Goal: Transaction & Acquisition: Register for event/course

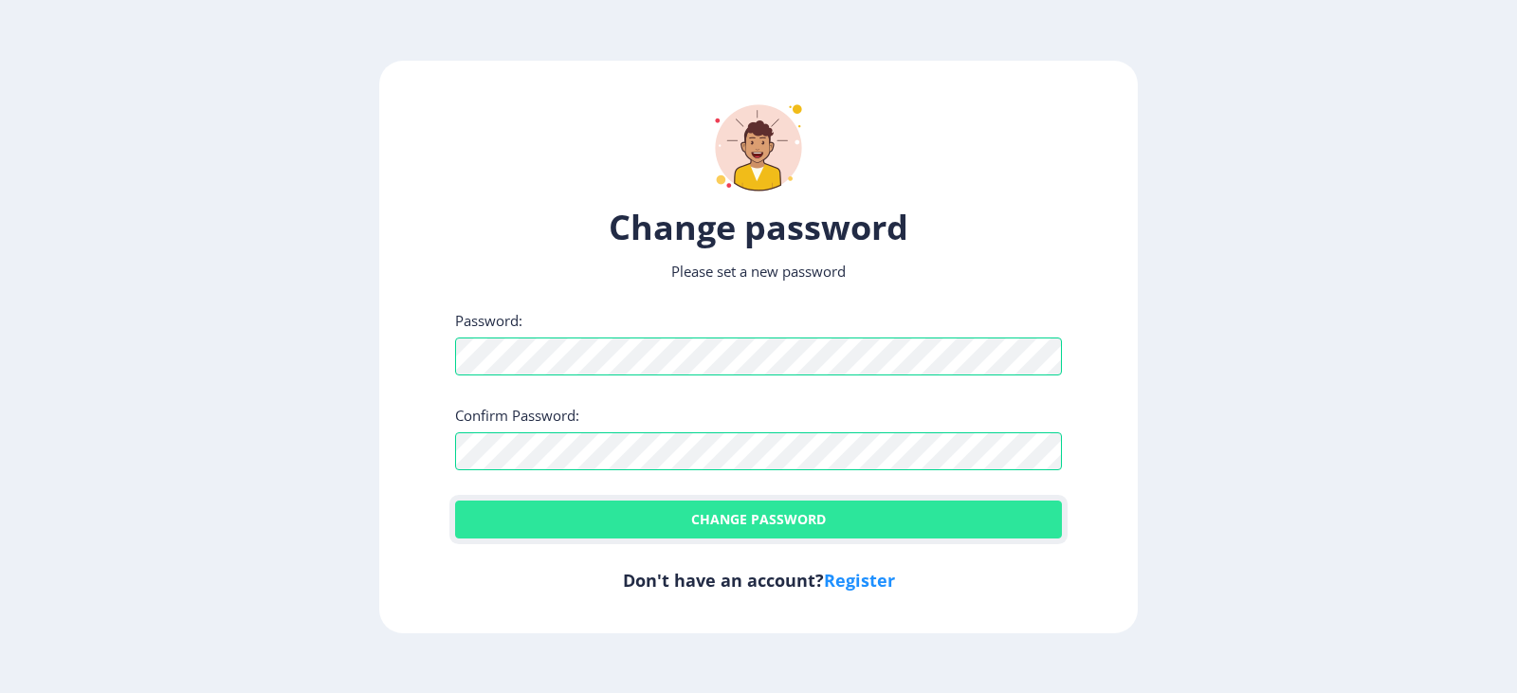
click at [746, 522] on button "Change password" at bounding box center [758, 519] width 607 height 38
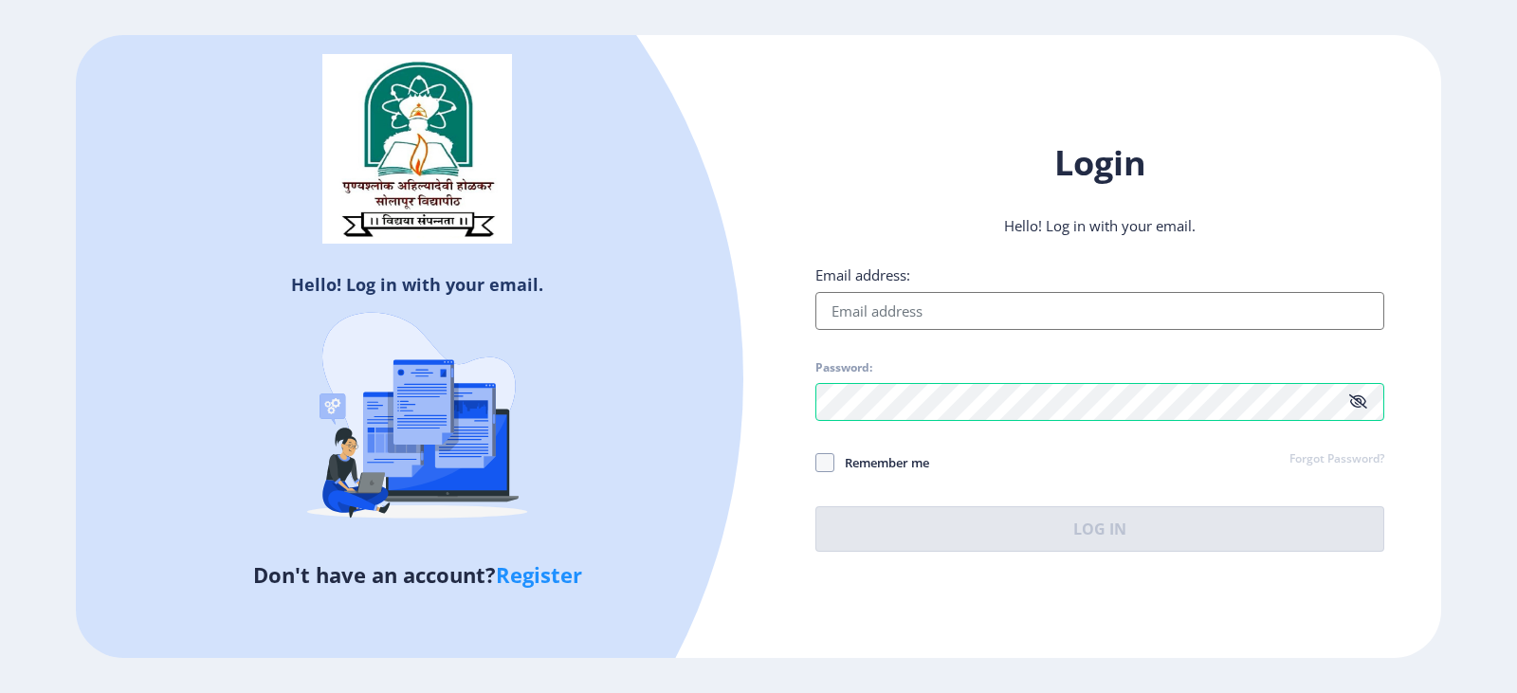
click at [940, 304] on input "Email address:" at bounding box center [1099, 311] width 569 height 38
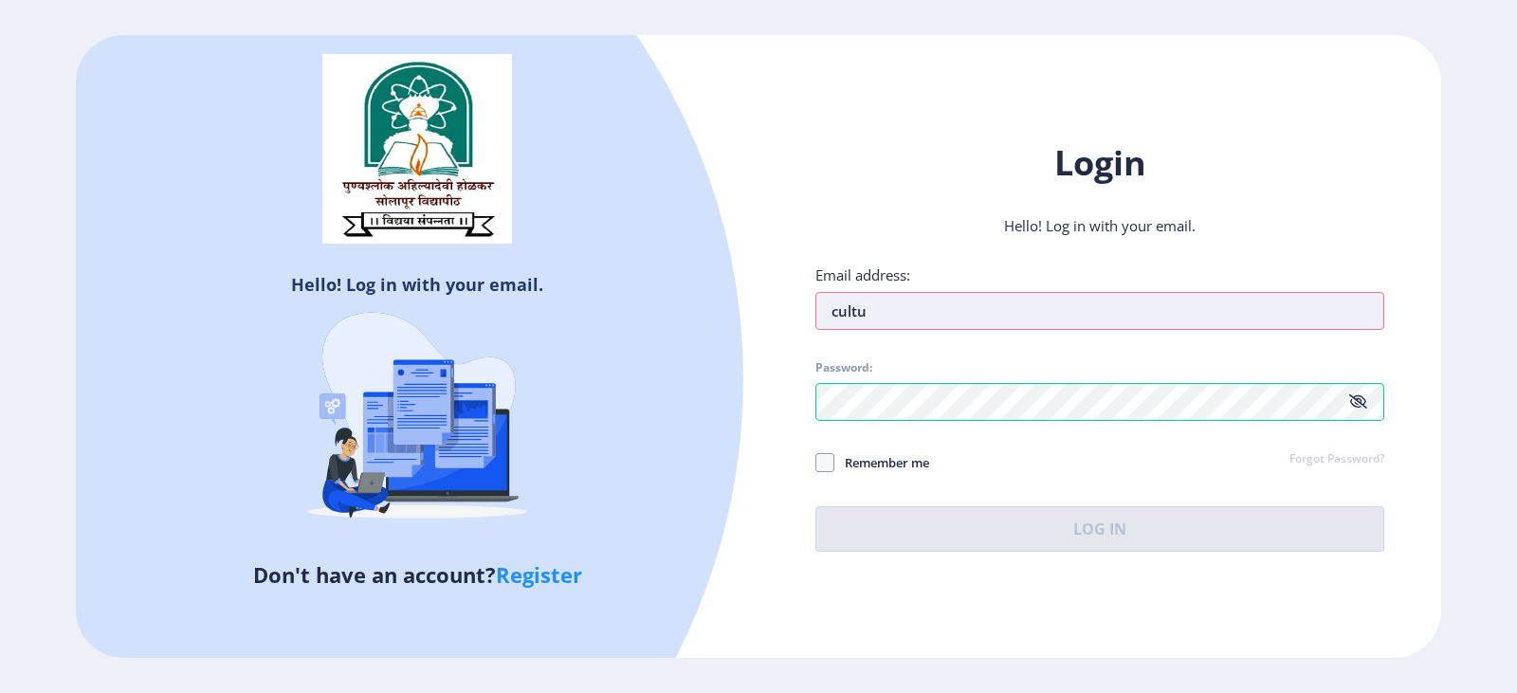
type input "[EMAIL_ADDRESS][DOMAIN_NAME]"
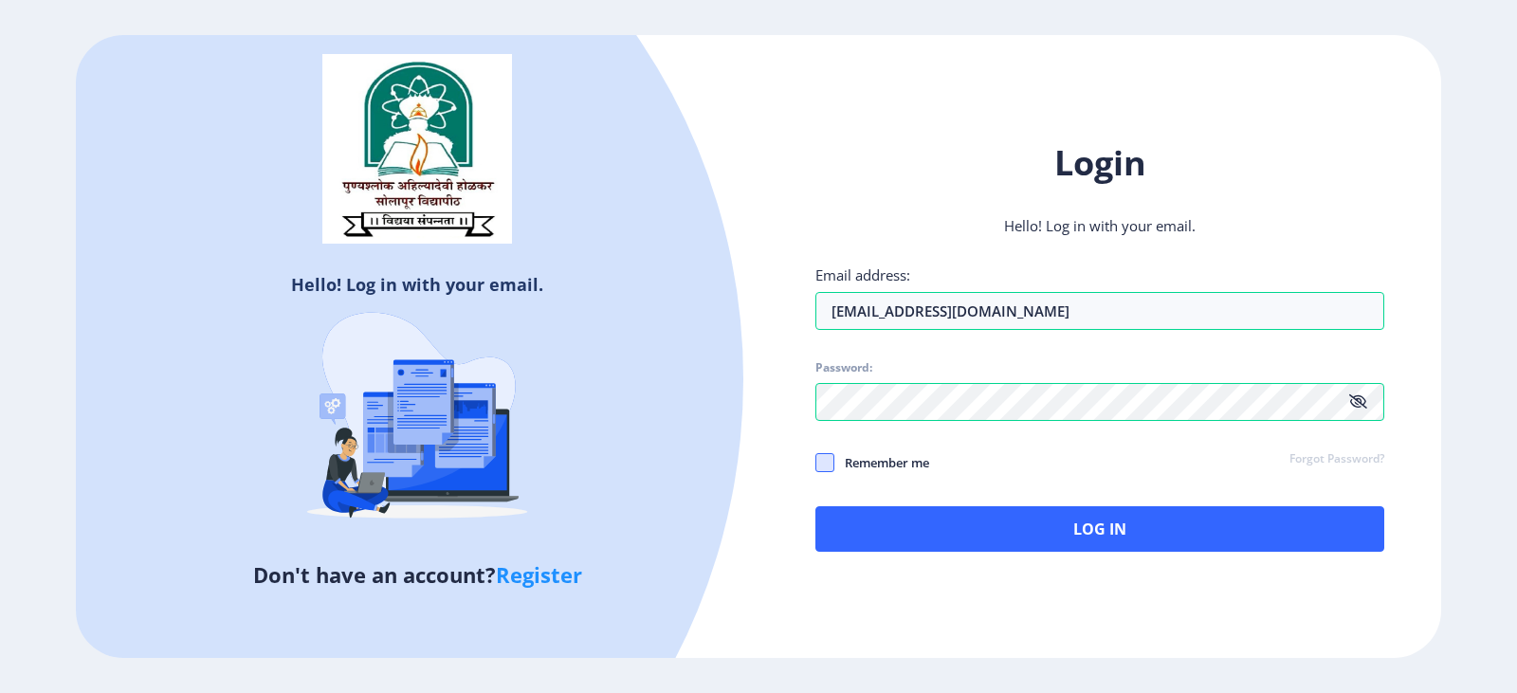
click at [828, 471] on span at bounding box center [824, 462] width 19 height 19
click at [816, 464] on input "Remember me" at bounding box center [815, 463] width 1 height 1
checkbox input "true"
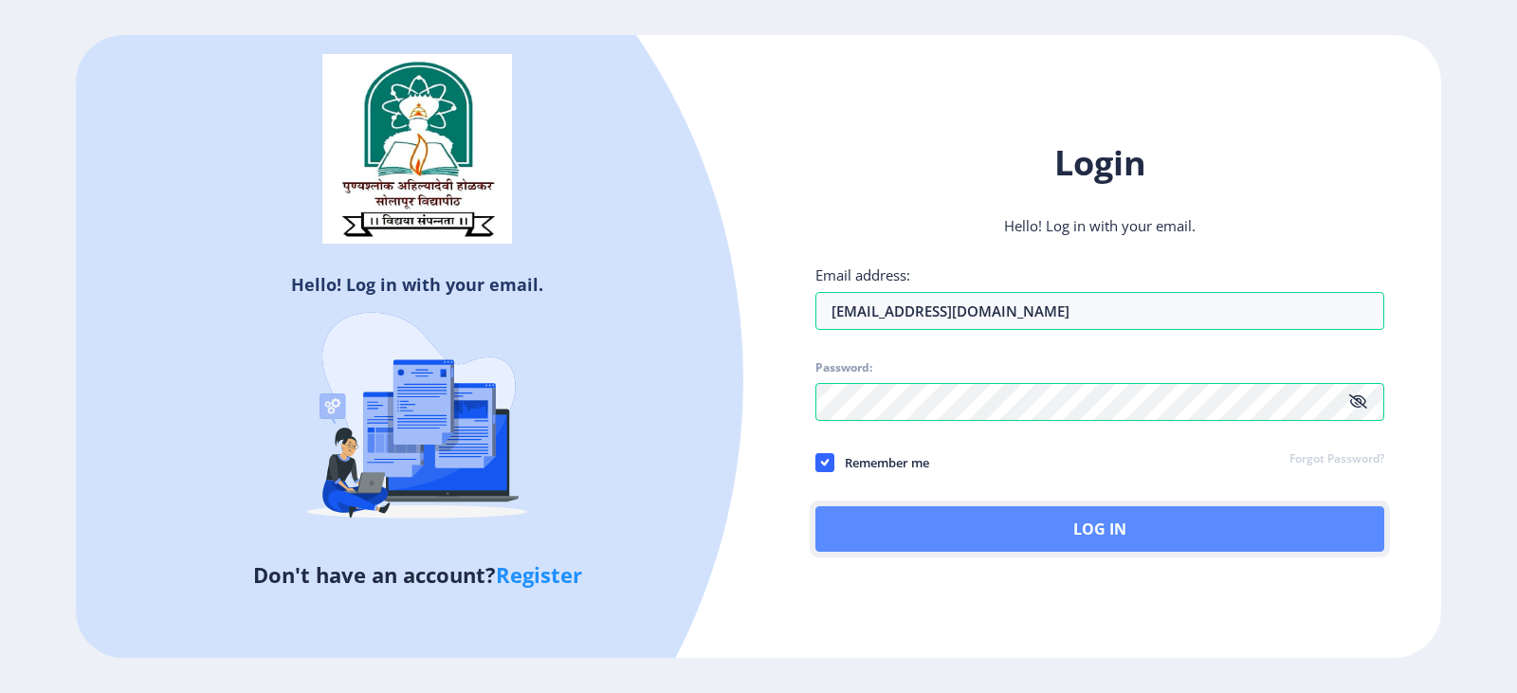
click at [1041, 520] on button "Log In" at bounding box center [1099, 528] width 569 height 45
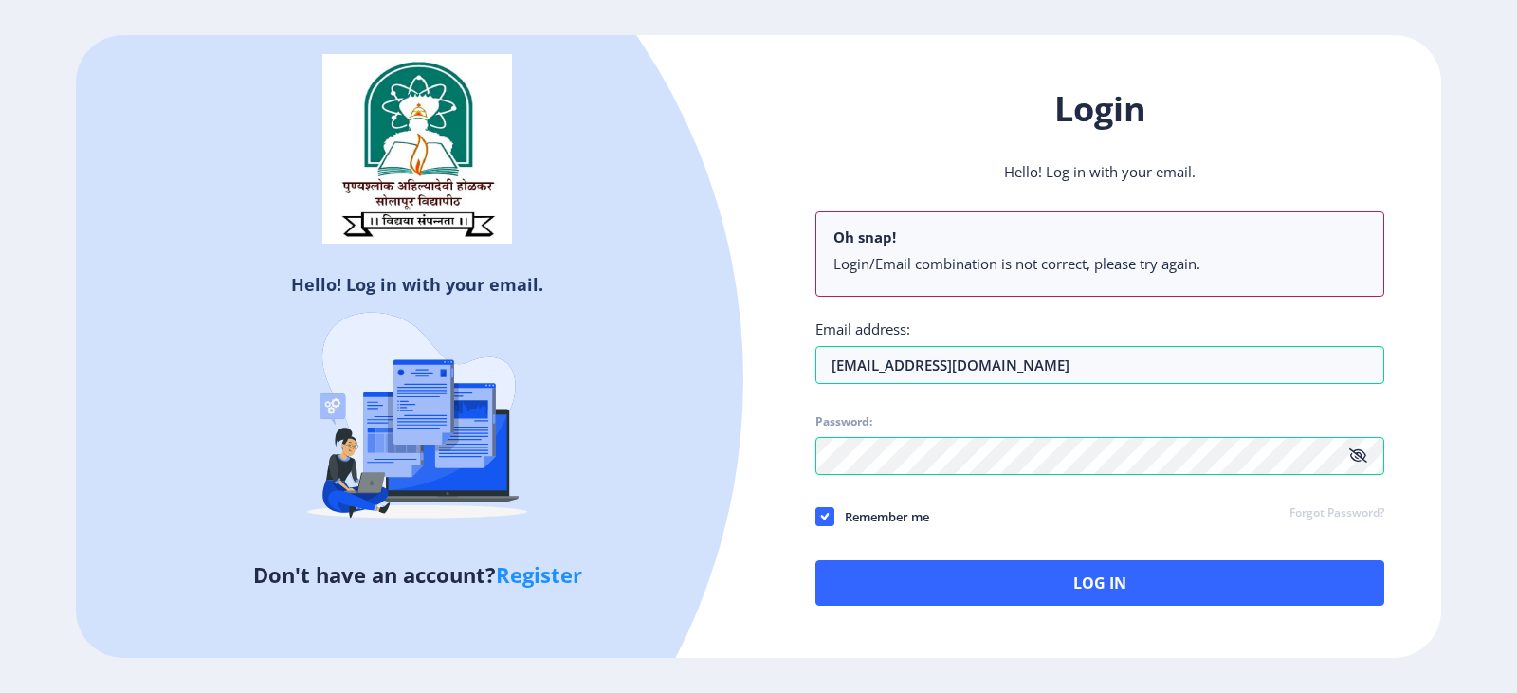
click at [1360, 456] on icon at bounding box center [1358, 455] width 18 height 14
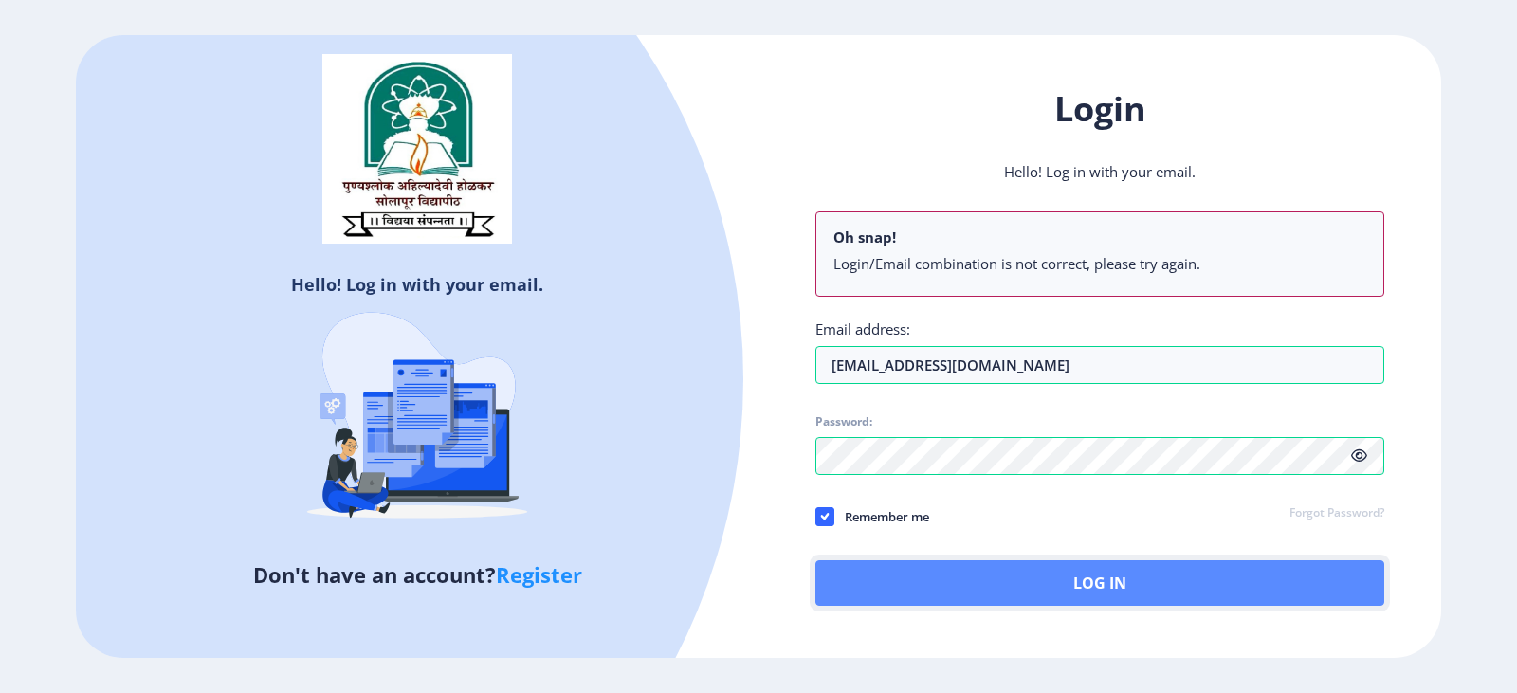
click at [1036, 562] on button "Log In" at bounding box center [1099, 582] width 569 height 45
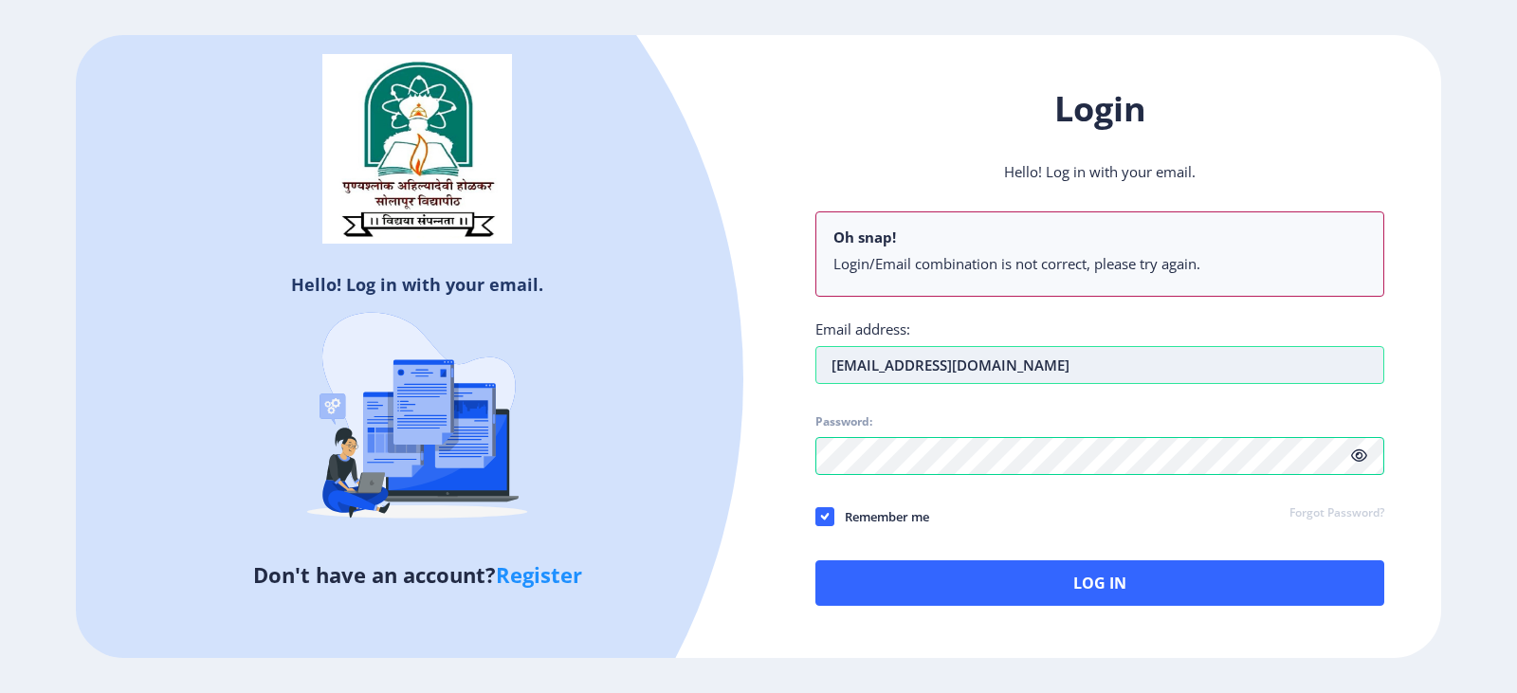
drag, startPoint x: 926, startPoint y: 370, endPoint x: 1111, endPoint y: 354, distance: 185.5
click at [1111, 354] on input "[EMAIL_ADDRESS][DOMAIN_NAME]" at bounding box center [1099, 365] width 569 height 38
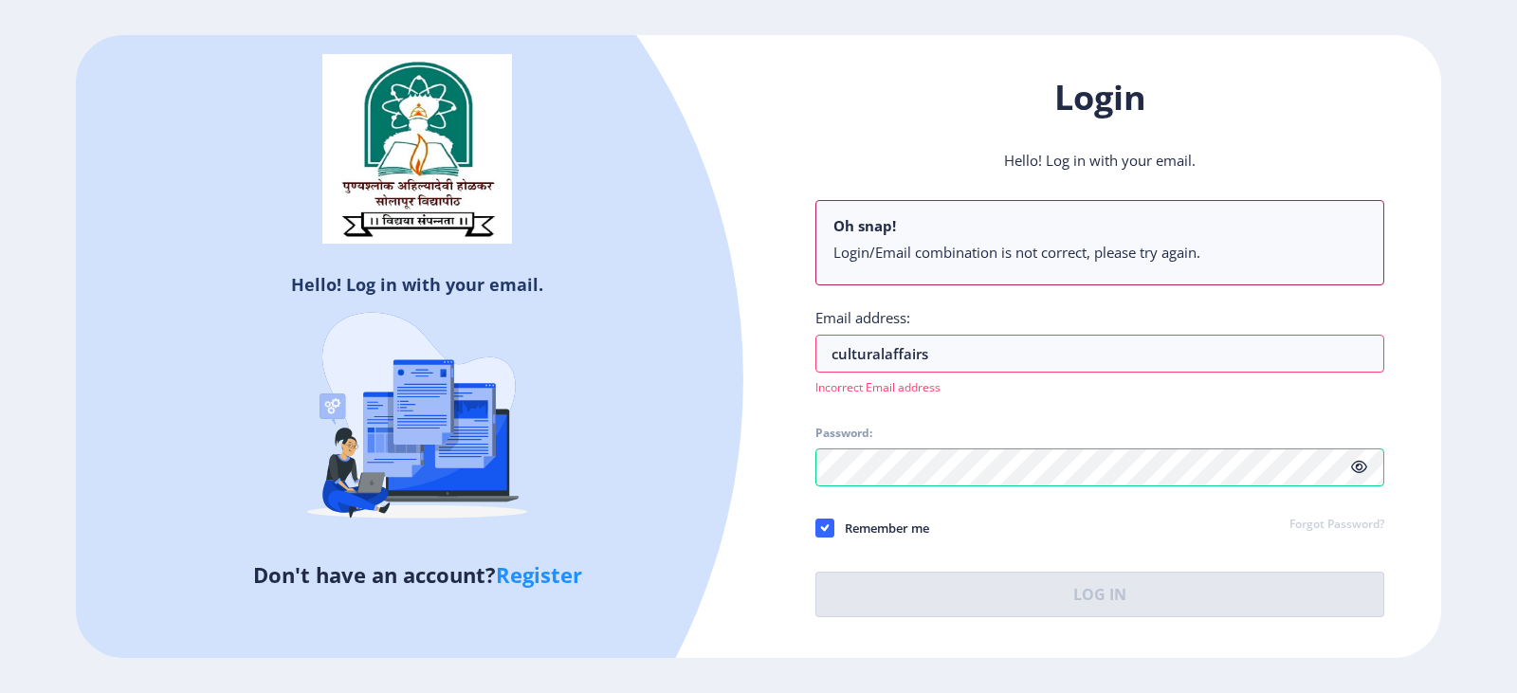
click at [1026, 537] on div "Remember me Forgot Password?" at bounding box center [1099, 529] width 569 height 25
click at [987, 356] on input "culturalaffairs" at bounding box center [1099, 354] width 569 height 38
type input "[EMAIL_ADDRESS][DOMAIN_NAME]"
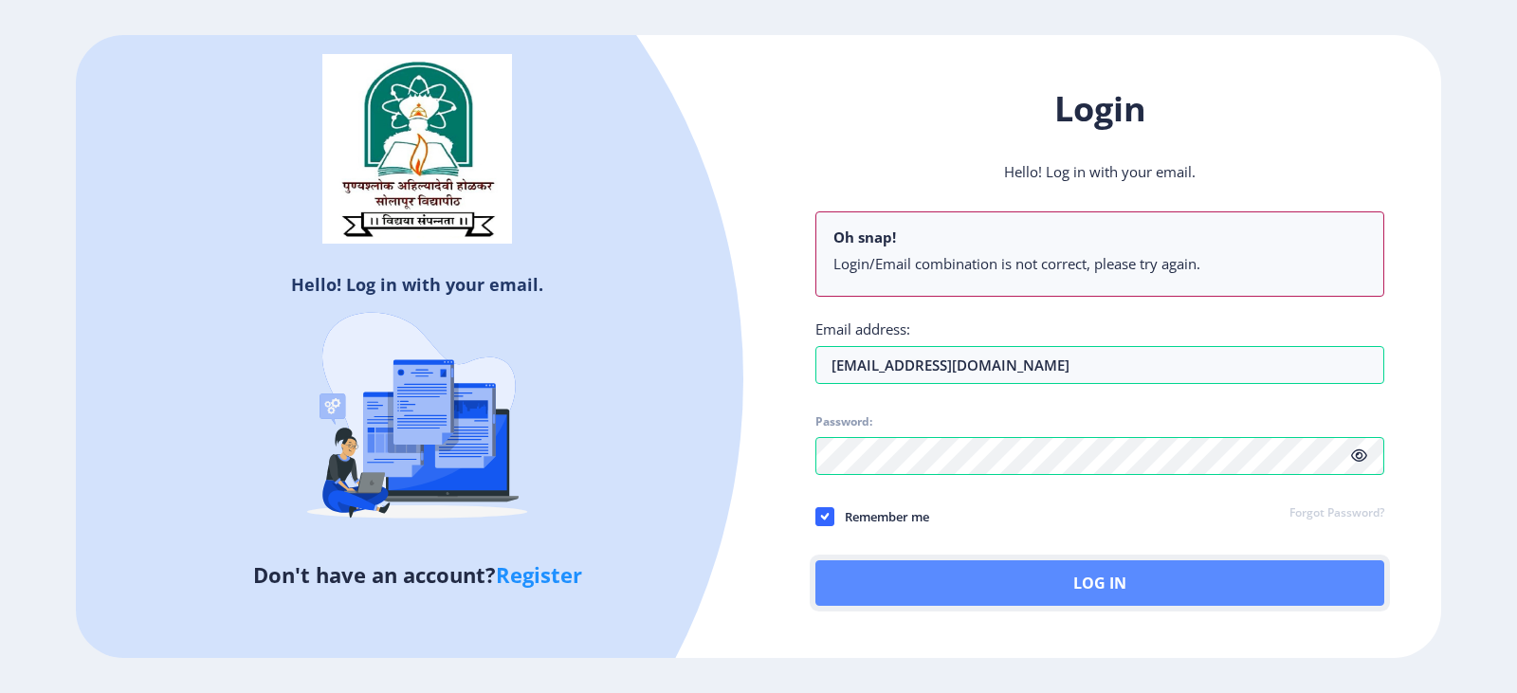
click at [1023, 585] on button "Log In" at bounding box center [1099, 582] width 569 height 45
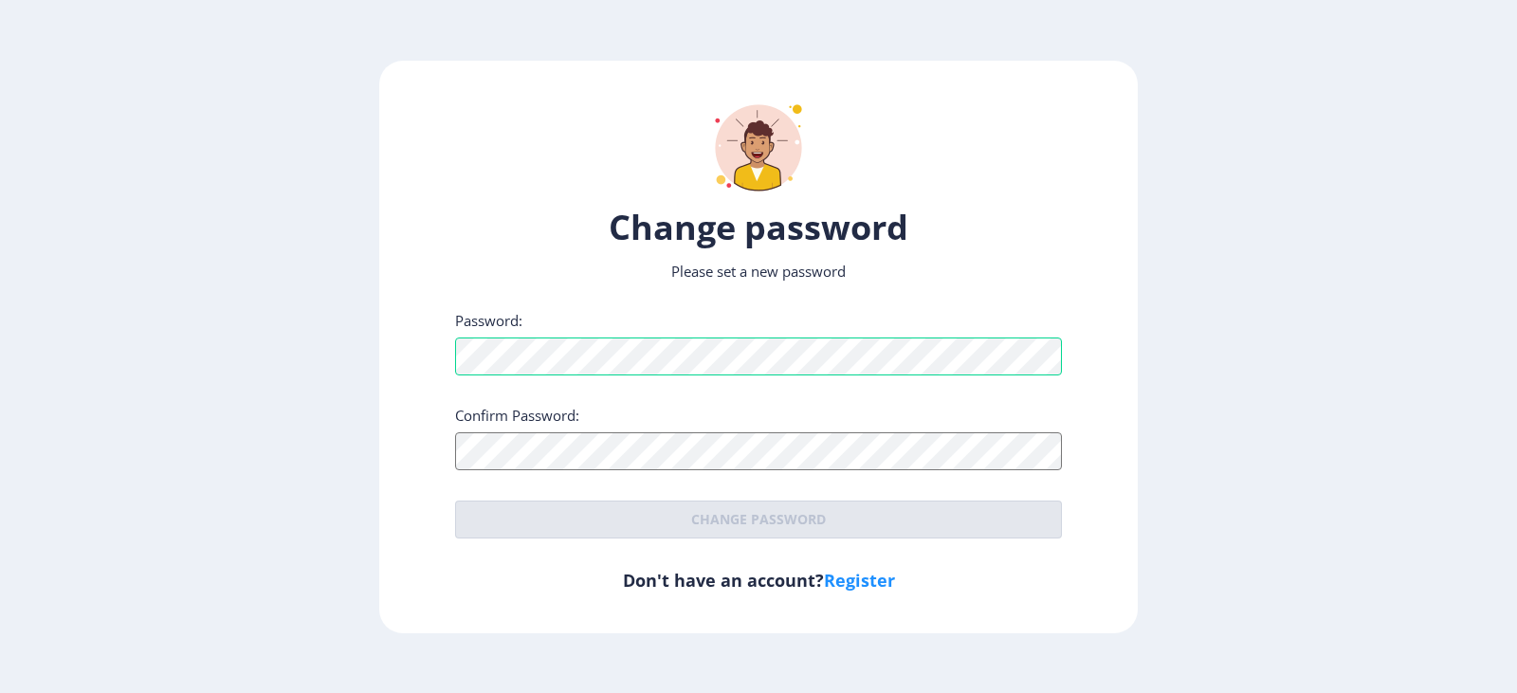
click at [1330, 292] on ngx-reset-password-page "Change password Please set a new password Password: Confirm Password: Change pa…" at bounding box center [758, 347] width 1517 height 573
click at [383, 344] on div "Change password Please set a new password Password: Confirm Password: Change pa…" at bounding box center [758, 347] width 758 height 573
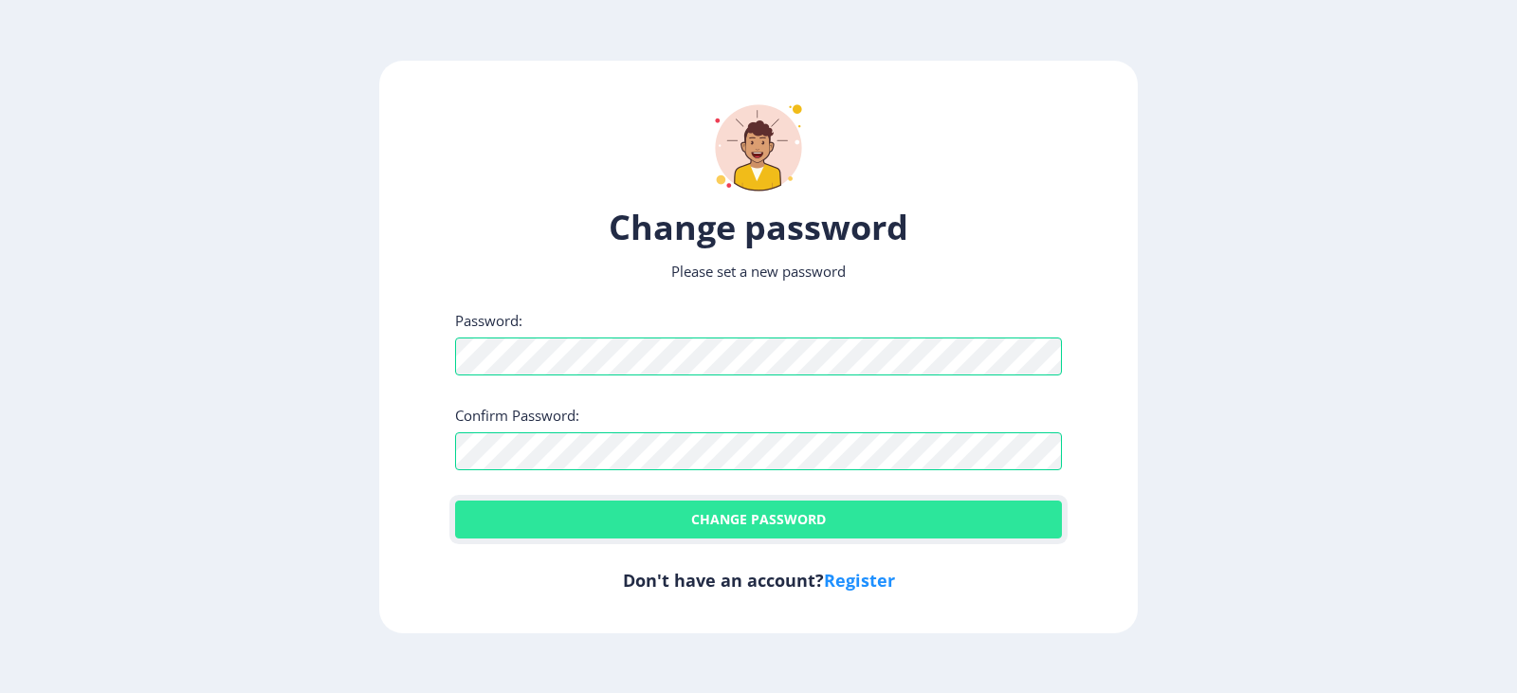
click at [847, 522] on button "Change password" at bounding box center [758, 519] width 607 height 38
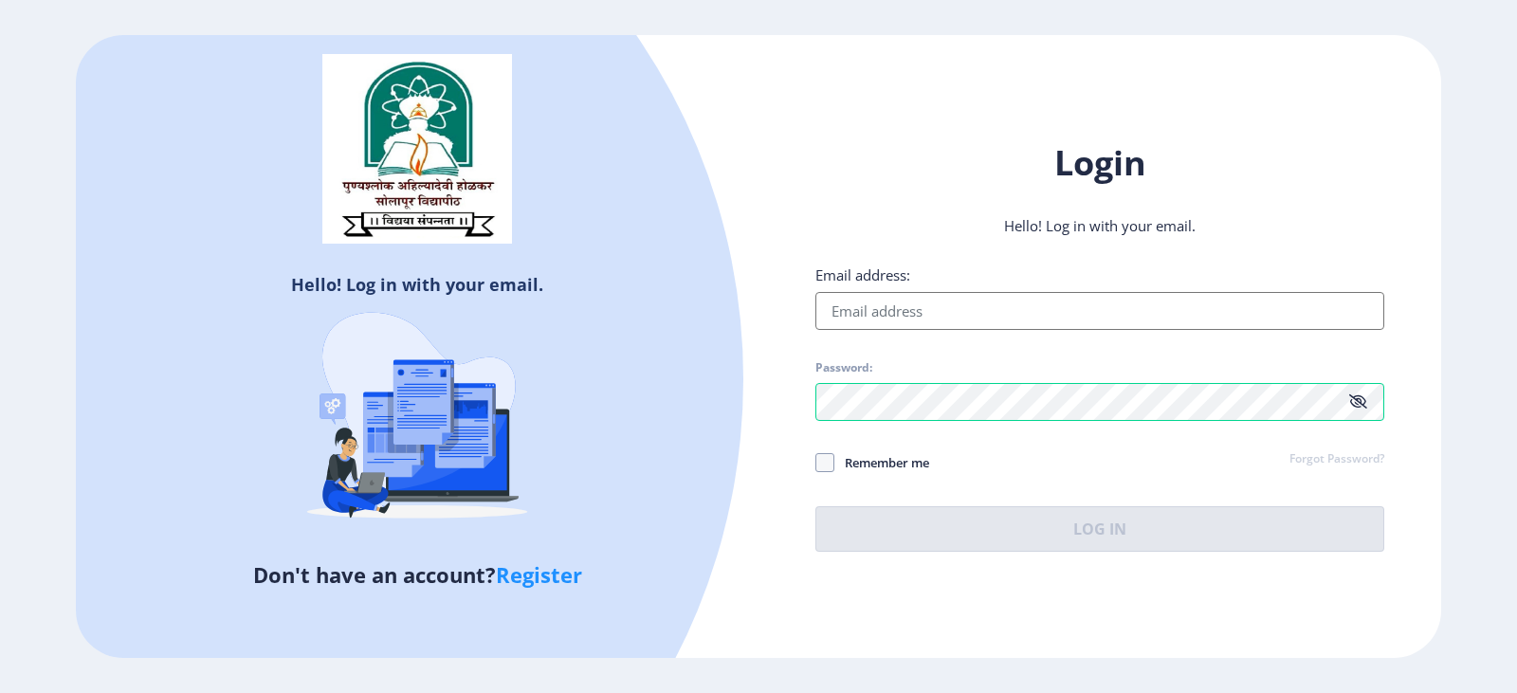
click at [926, 312] on input "Email address:" at bounding box center [1099, 311] width 569 height 38
click at [816, 458] on div "Email address: Password: Remember me Forgot Password? Log In" at bounding box center [1099, 408] width 569 height 286
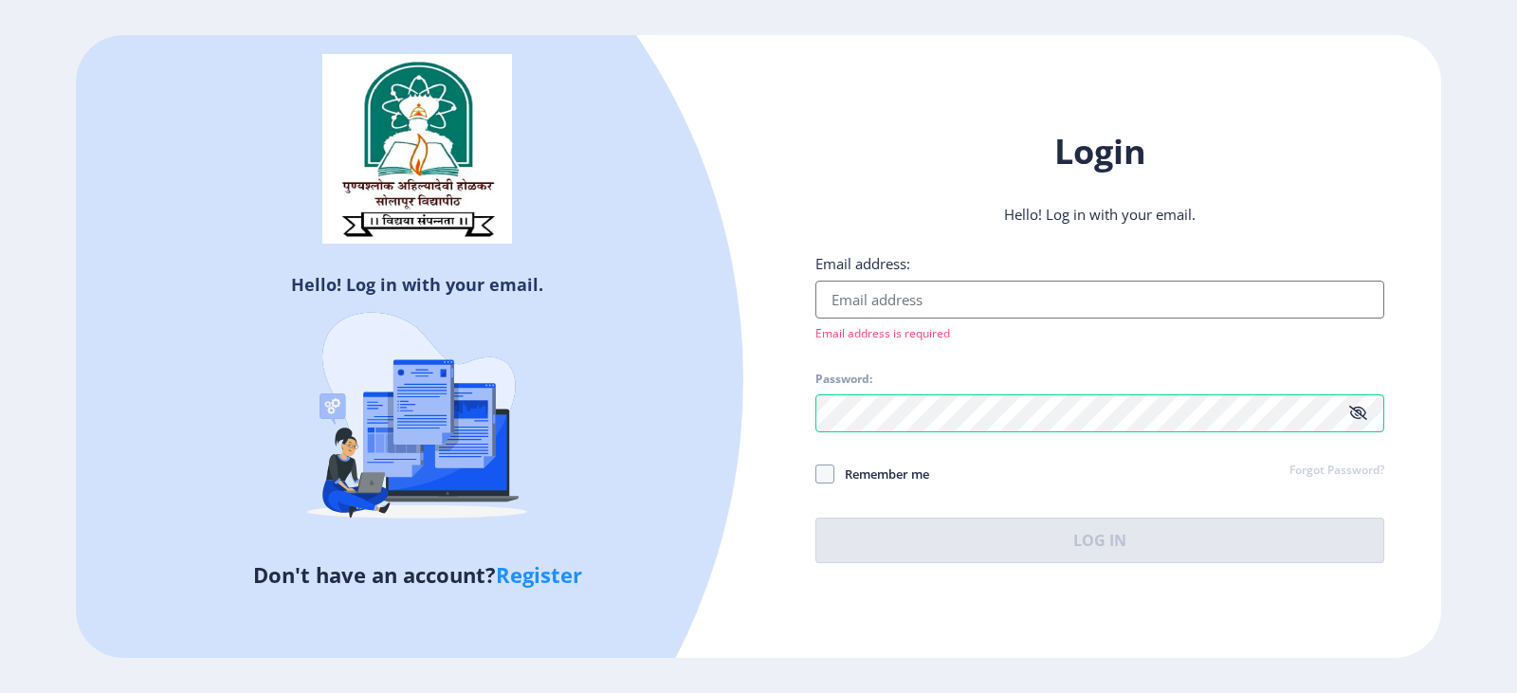
click at [866, 299] on input "Email address:" at bounding box center [1099, 300] width 569 height 38
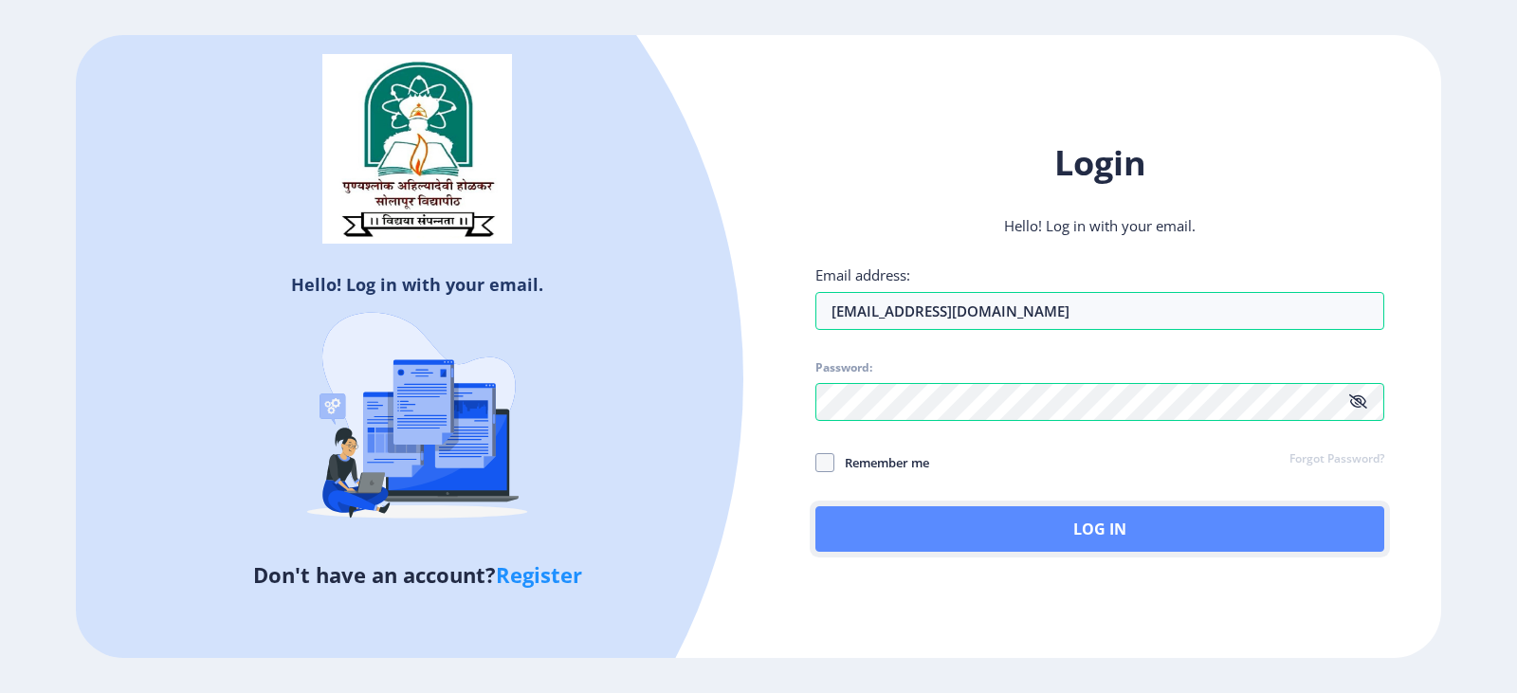
click at [952, 530] on button "Log In" at bounding box center [1099, 528] width 569 height 45
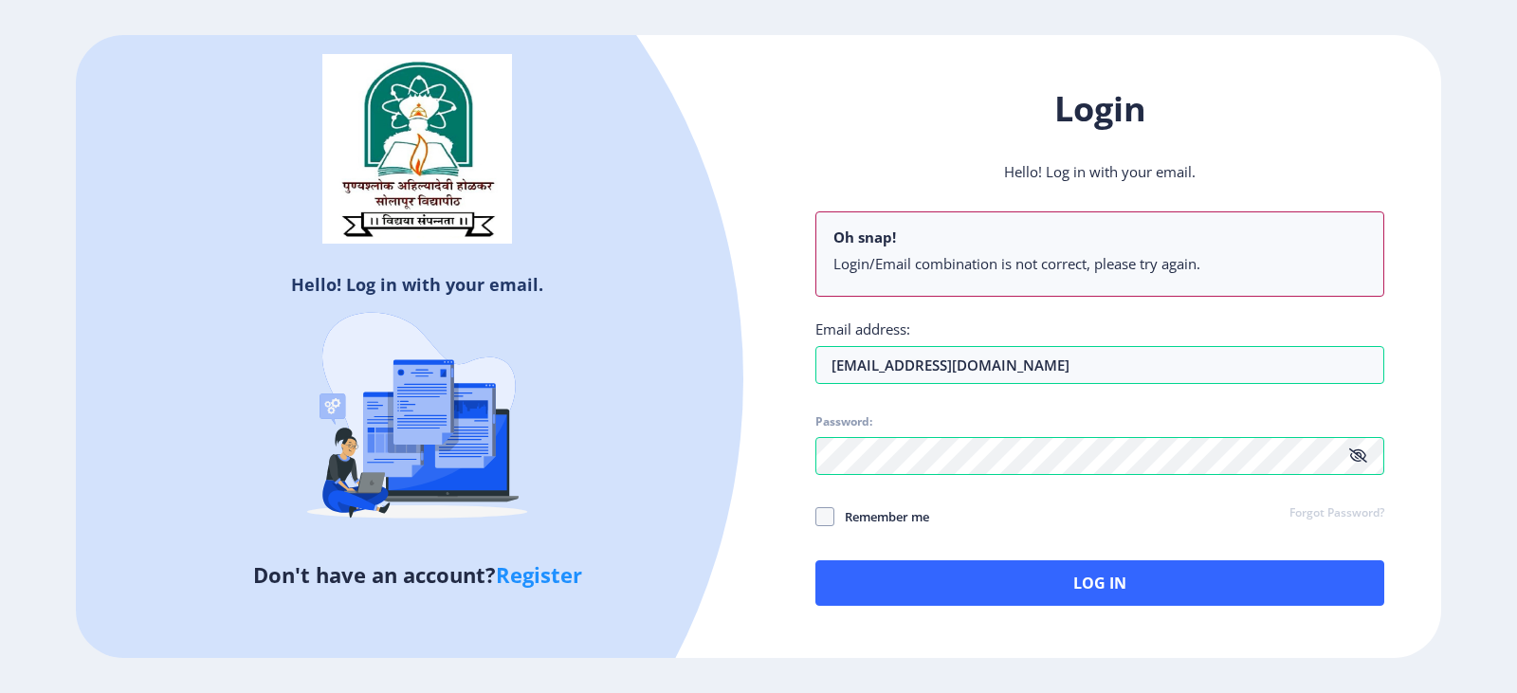
click at [1352, 456] on icon at bounding box center [1358, 455] width 18 height 14
click at [1088, 373] on input "[EMAIL_ADDRESS][DOMAIN_NAME]" at bounding box center [1099, 365] width 569 height 38
drag, startPoint x: 933, startPoint y: 359, endPoint x: 1100, endPoint y: 359, distance: 166.8
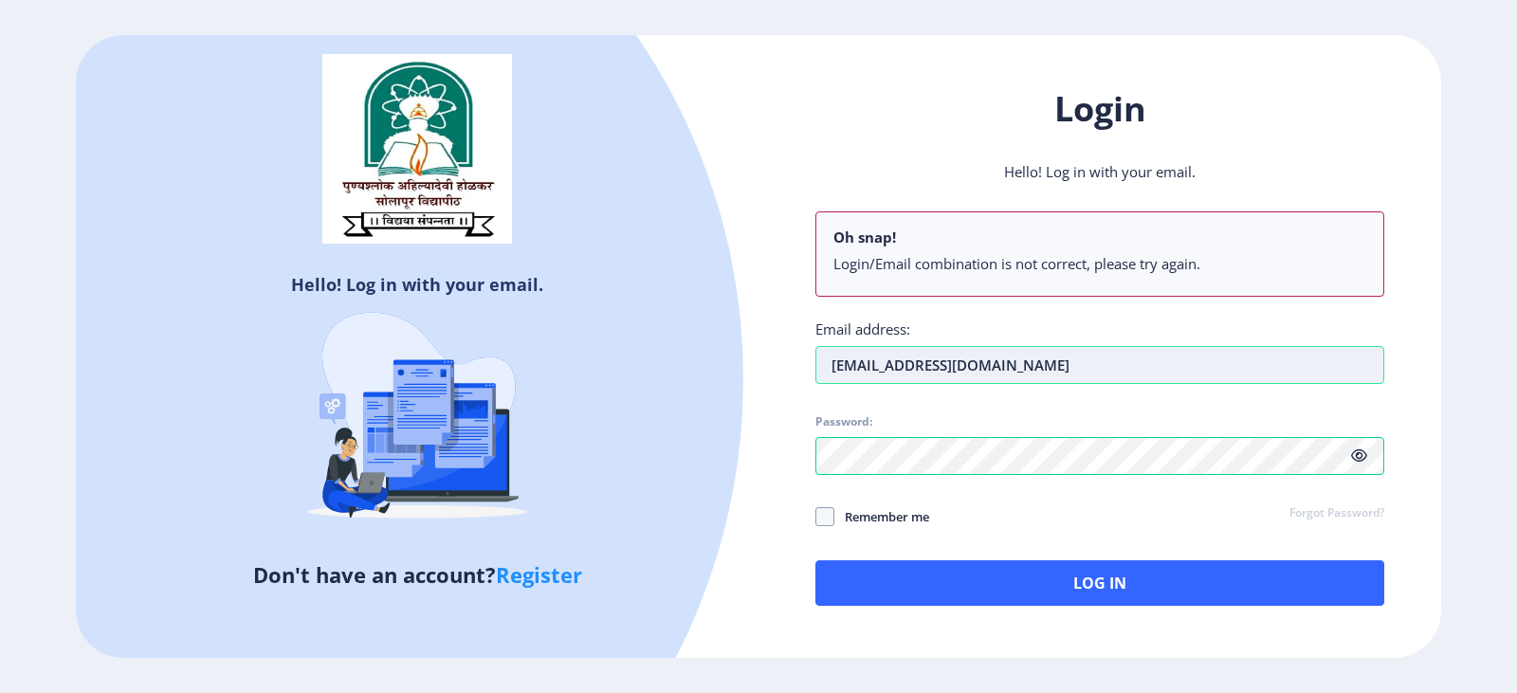
click at [1100, 359] on input "[EMAIL_ADDRESS][DOMAIN_NAME]" at bounding box center [1099, 365] width 569 height 38
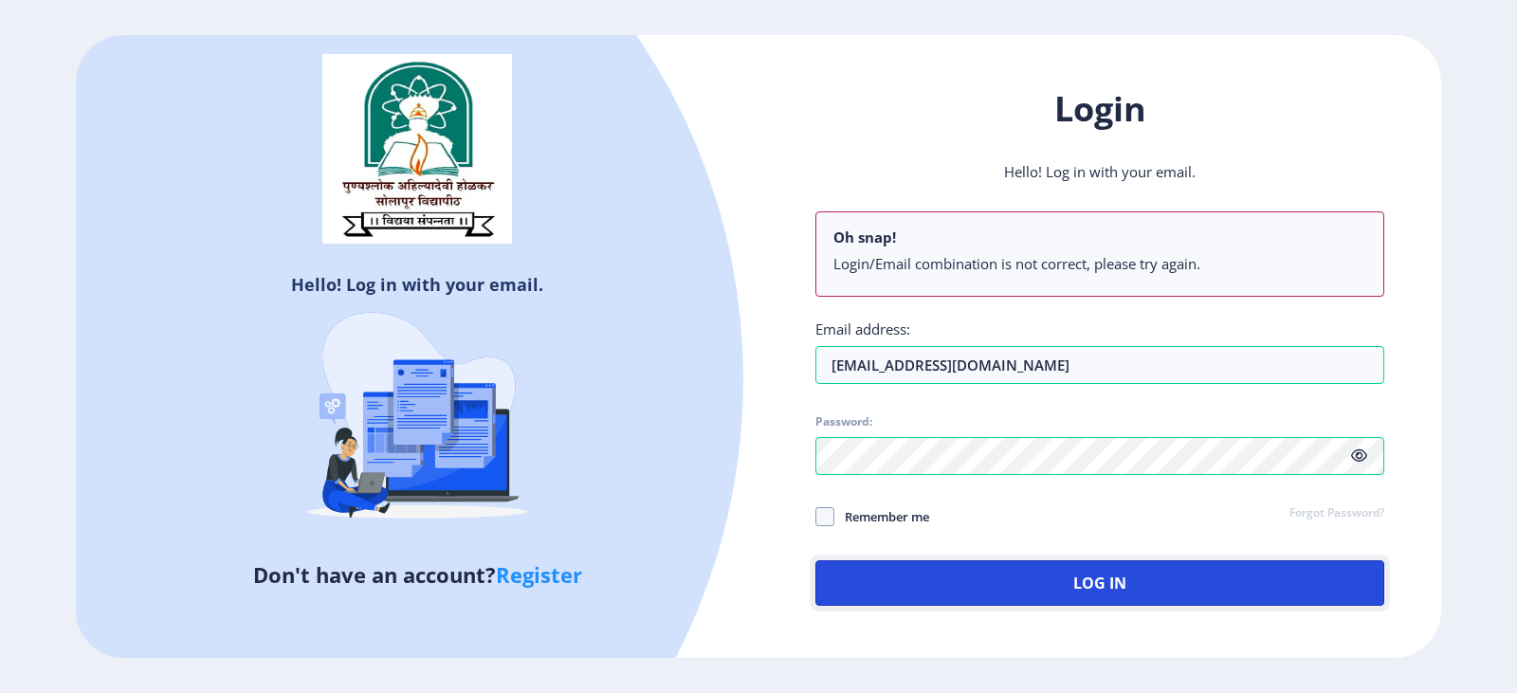
click at [1113, 570] on button "Log In" at bounding box center [1099, 582] width 569 height 45
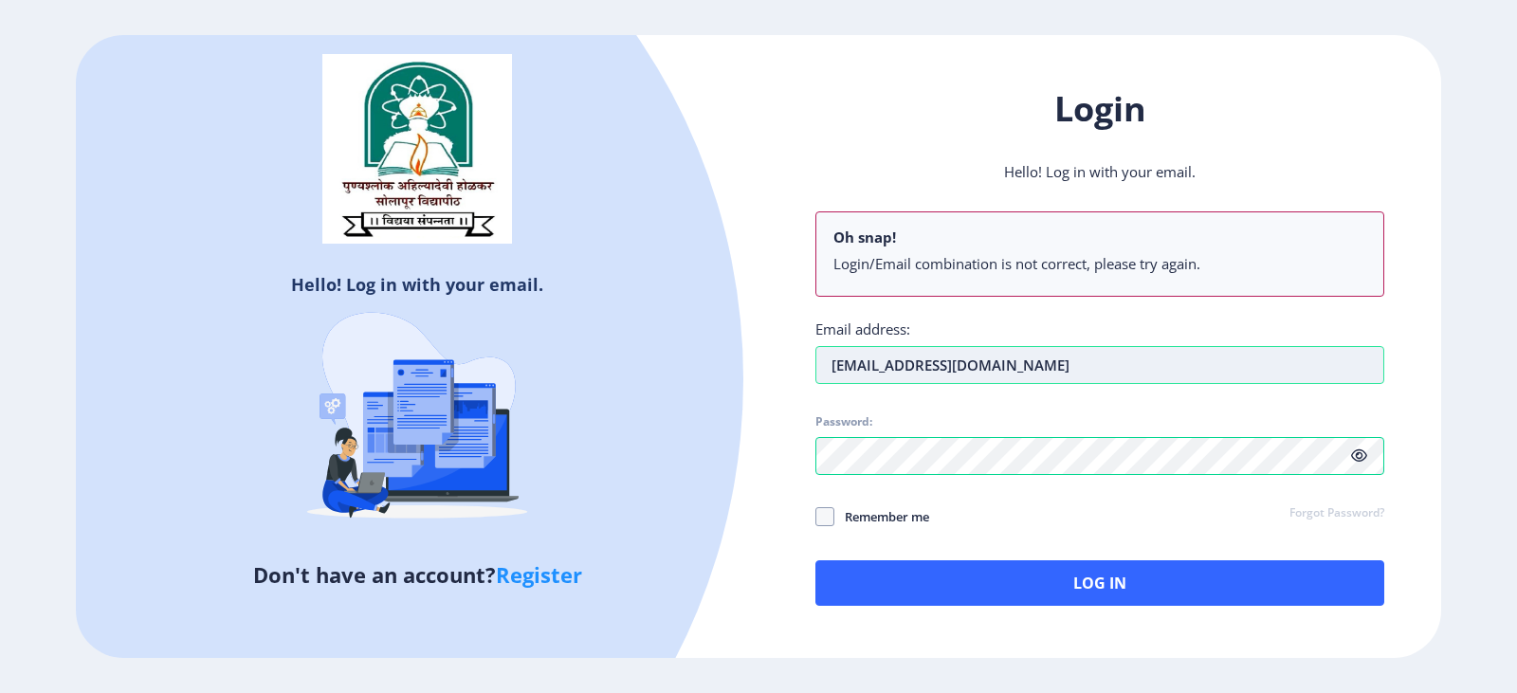
click at [1034, 360] on input "updationsdel@alhindonline.com" at bounding box center [1099, 365] width 569 height 38
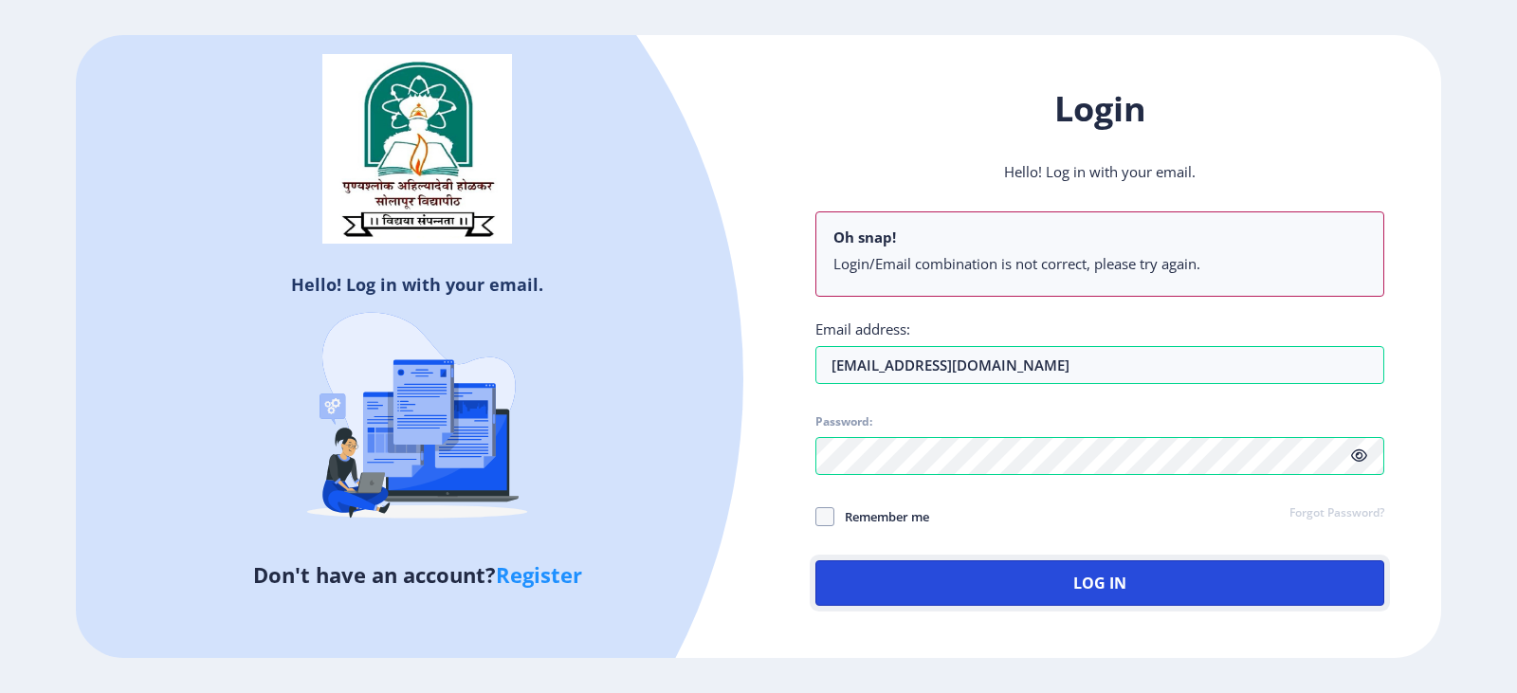
click at [969, 565] on button "Log In" at bounding box center [1099, 582] width 569 height 45
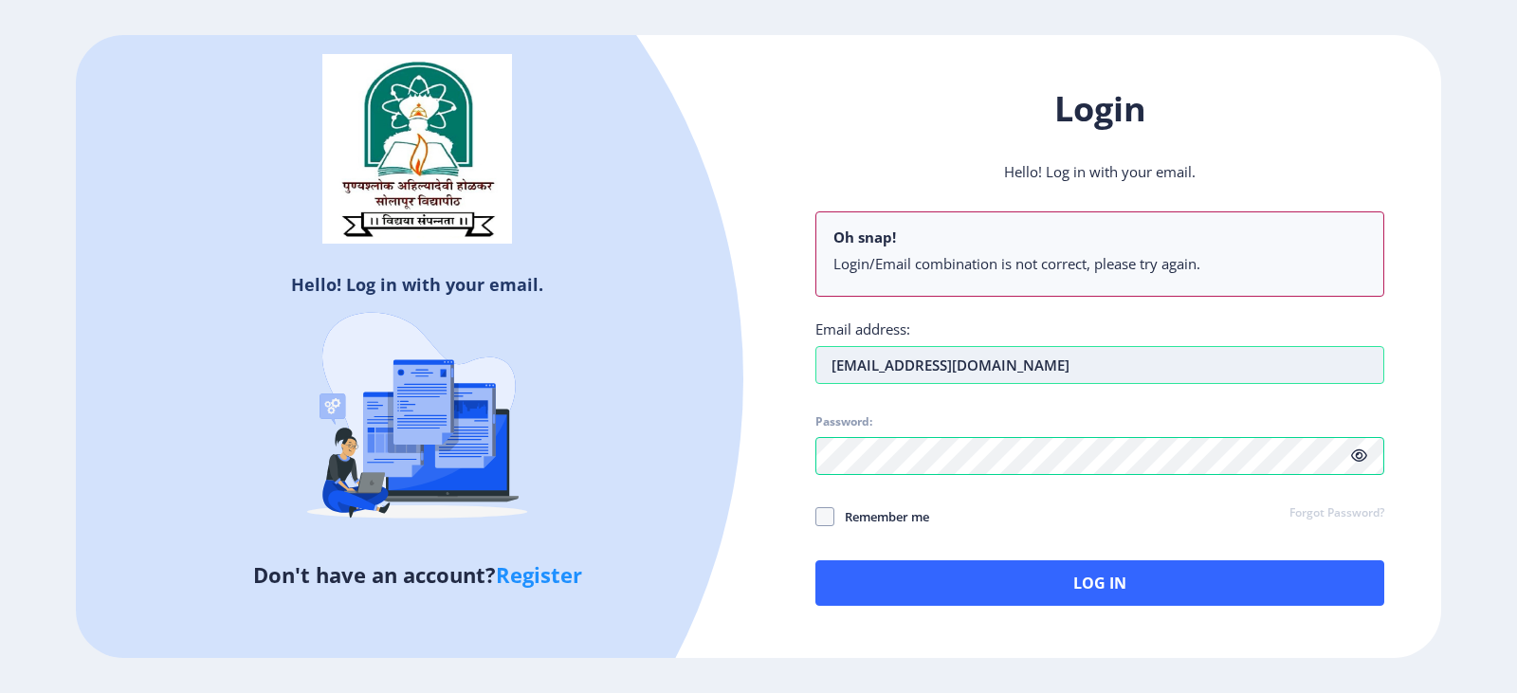
click at [977, 363] on input "attestation@alhindonline.com" at bounding box center [1099, 365] width 569 height 38
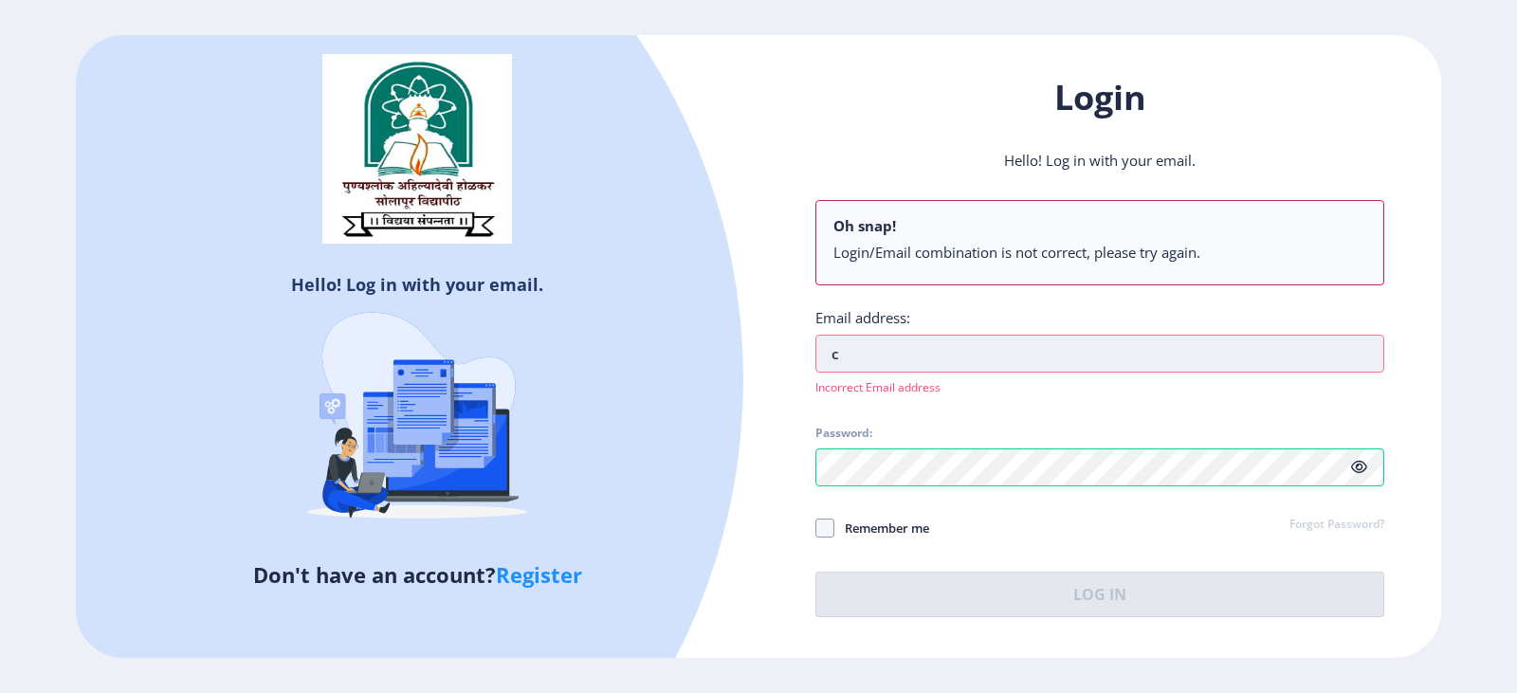
type input "[EMAIL_ADDRESS][DOMAIN_NAME]"
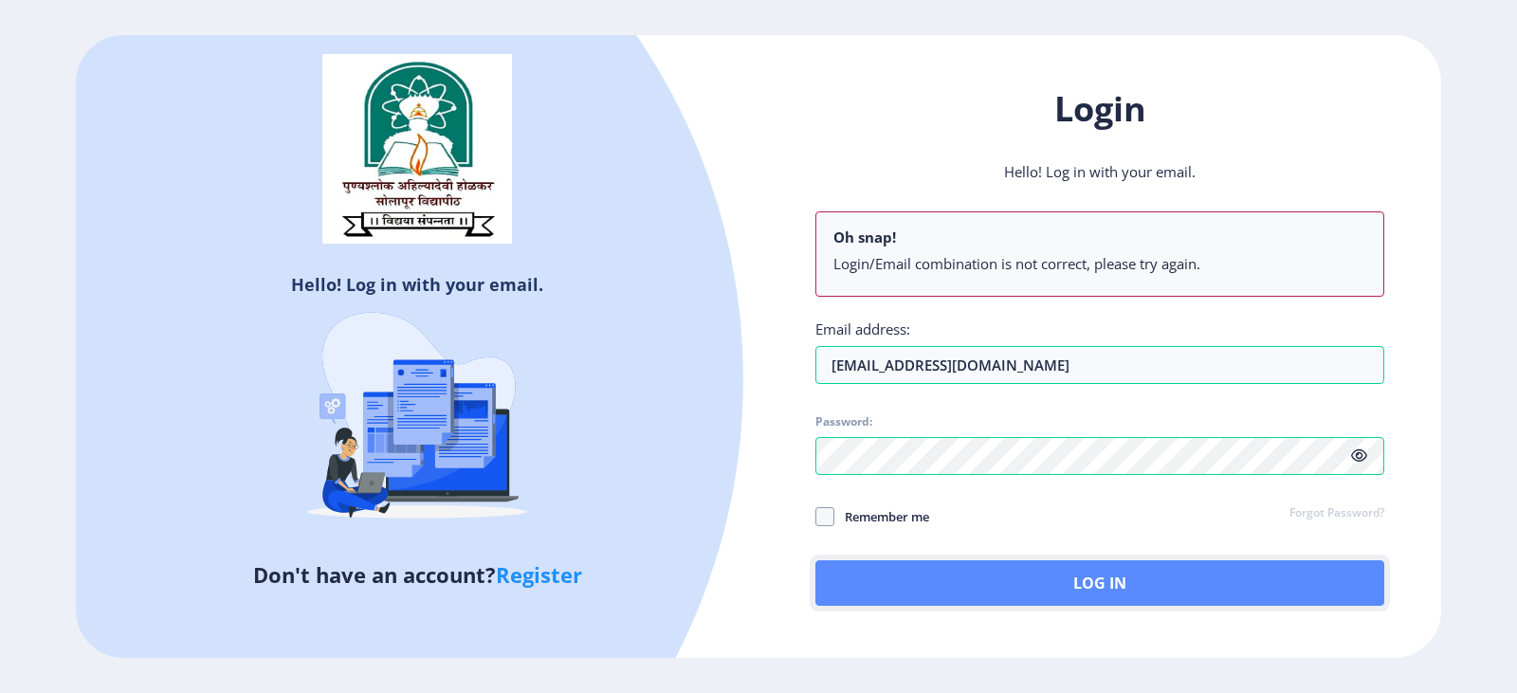
click at [992, 583] on button "Log In" at bounding box center [1099, 582] width 569 height 45
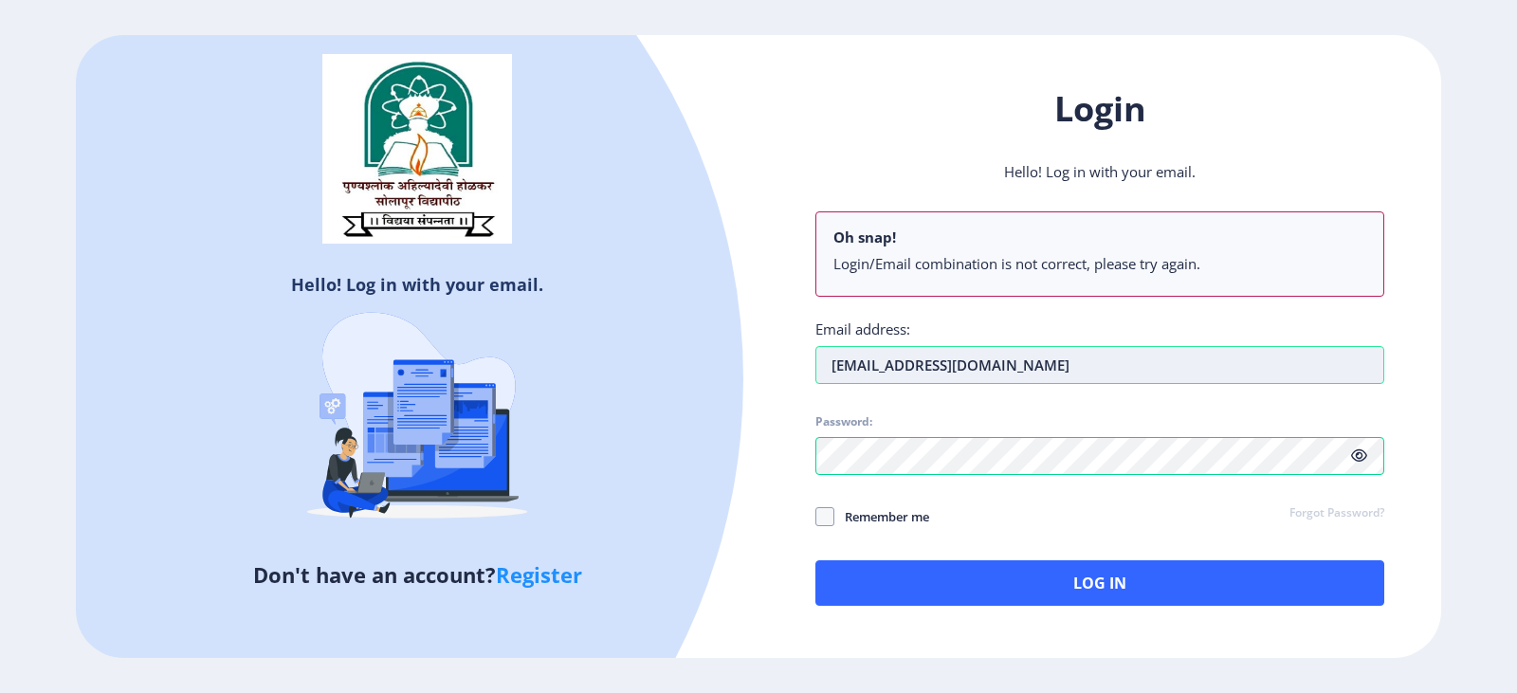
click at [1009, 371] on input "[EMAIL_ADDRESS][DOMAIN_NAME]" at bounding box center [1099, 365] width 569 height 38
click at [548, 567] on link "Register" at bounding box center [539, 574] width 86 height 28
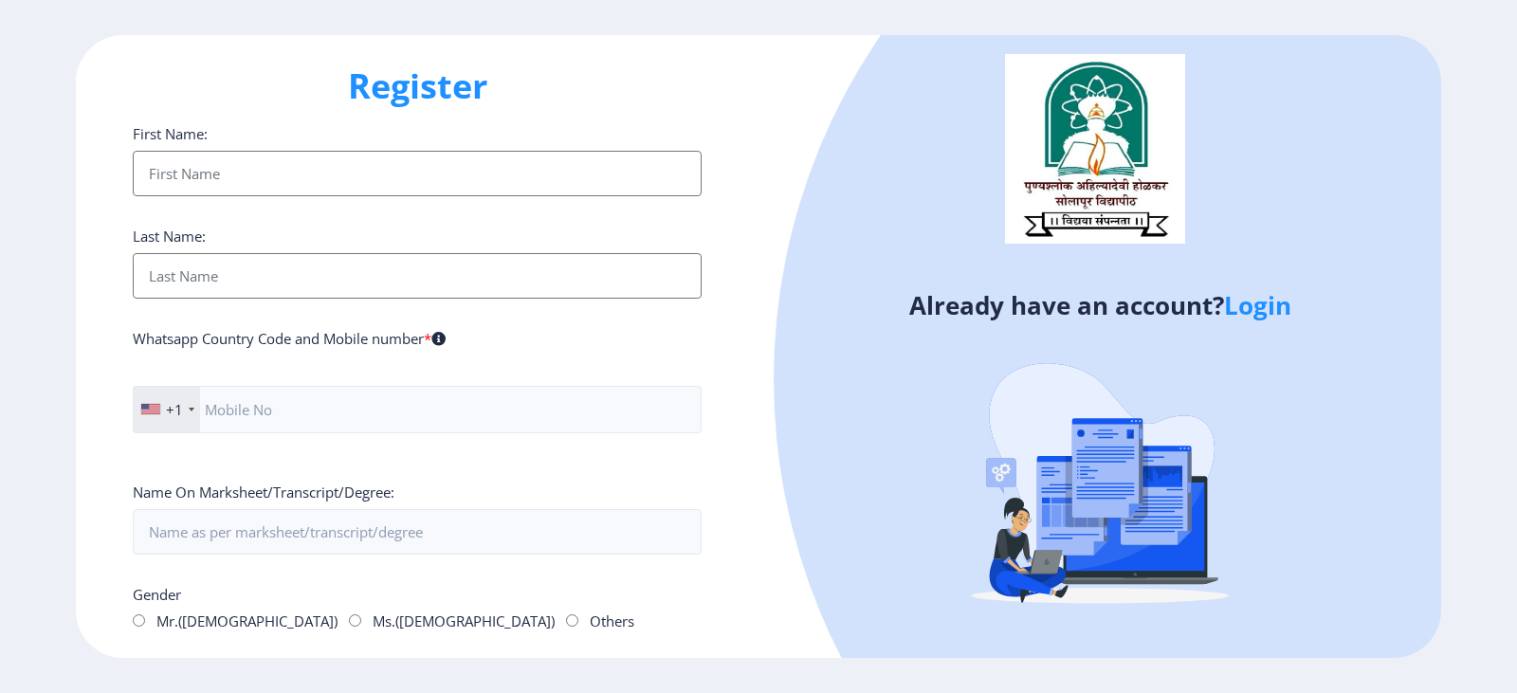
type input "[EMAIL_ADDRESS][DOMAIN_NAME]"
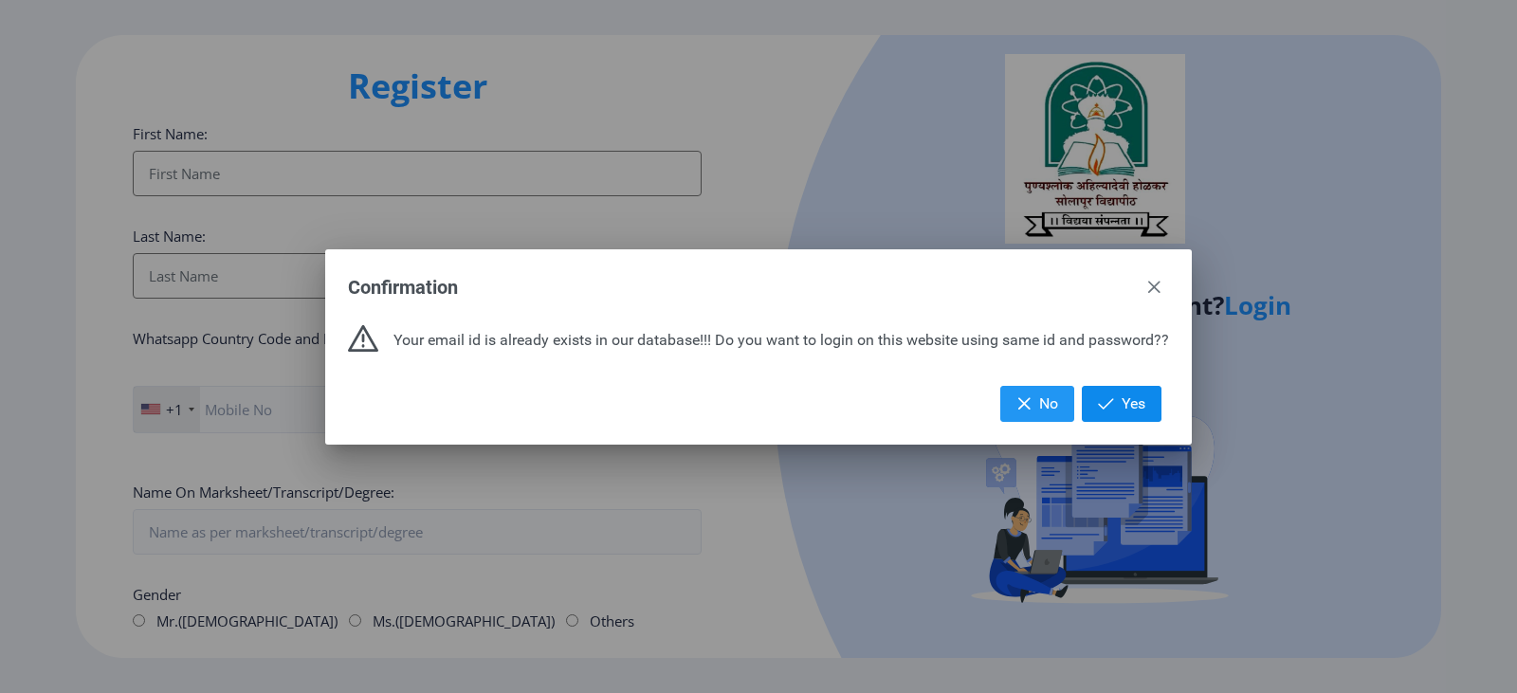
click at [1116, 397] on button "Yes" at bounding box center [1122, 404] width 80 height 36
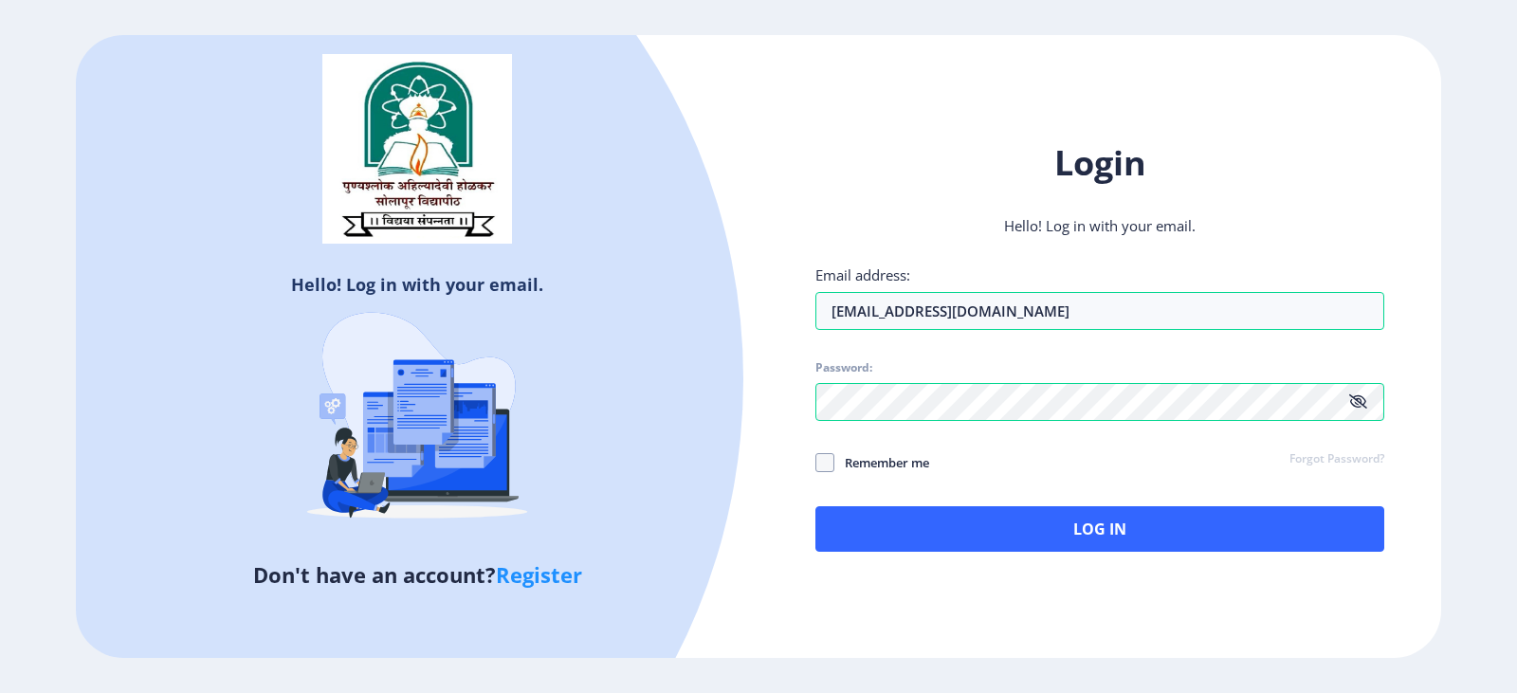
click at [1354, 399] on icon at bounding box center [1358, 401] width 18 height 14
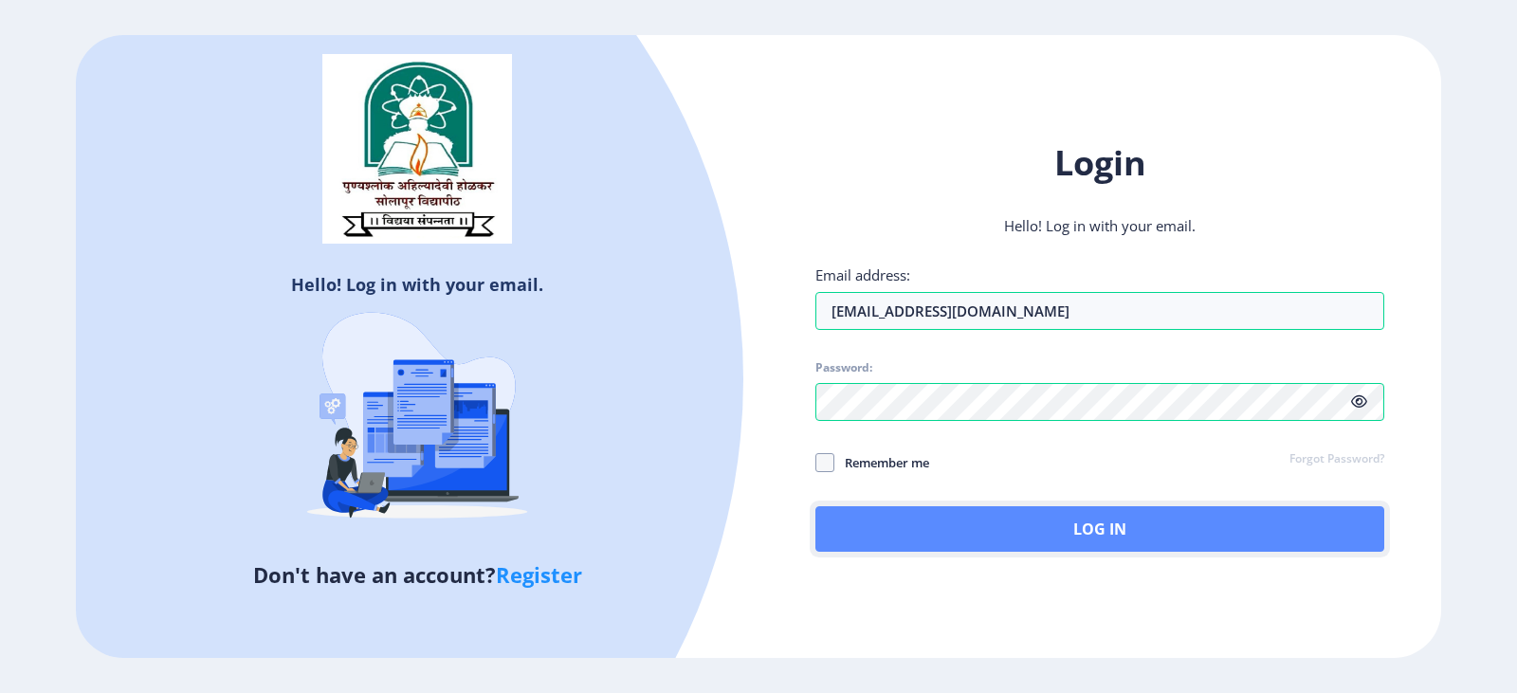
click at [978, 534] on button "Log In" at bounding box center [1099, 528] width 569 height 45
